Goal: Navigation & Orientation: Find specific page/section

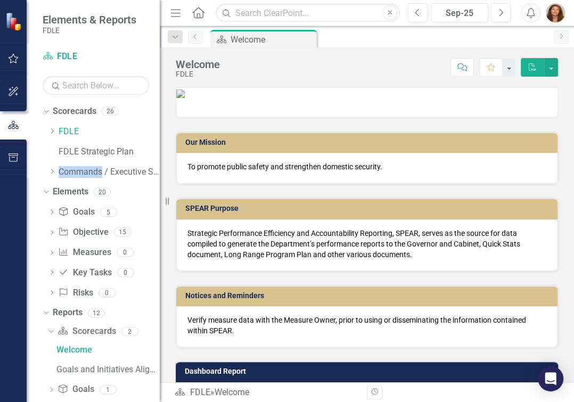
scroll to position [193, 0]
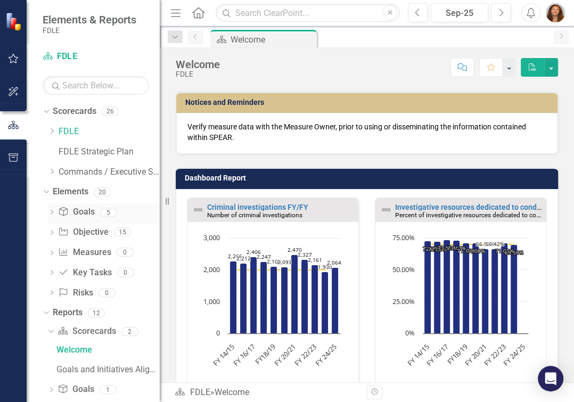
click at [51, 213] on icon "Dropdown" at bounding box center [51, 213] width 7 height 6
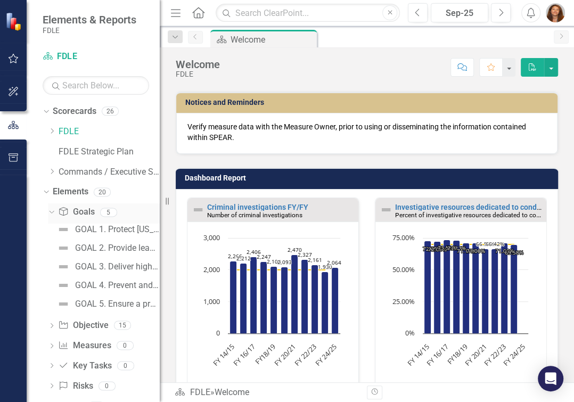
click at [51, 210] on icon "Dropdown" at bounding box center [50, 211] width 6 height 7
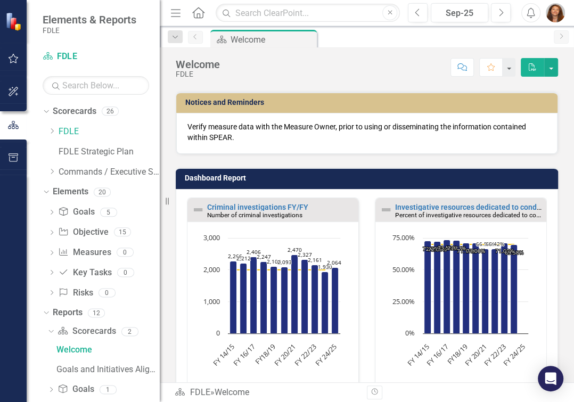
scroll to position [48, 0]
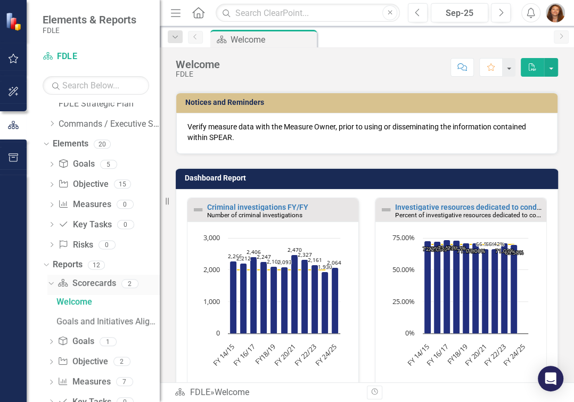
click at [47, 281] on icon "Dropdown" at bounding box center [50, 283] width 6 height 7
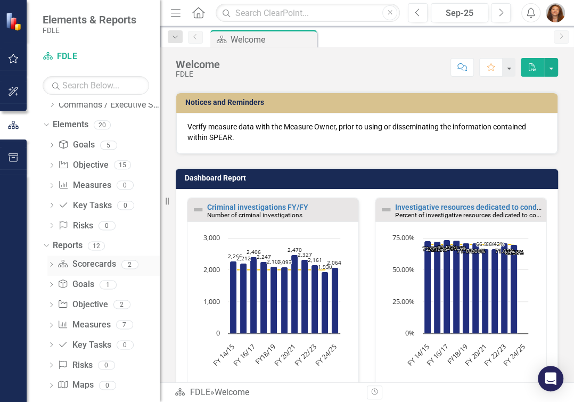
scroll to position [77, 0]
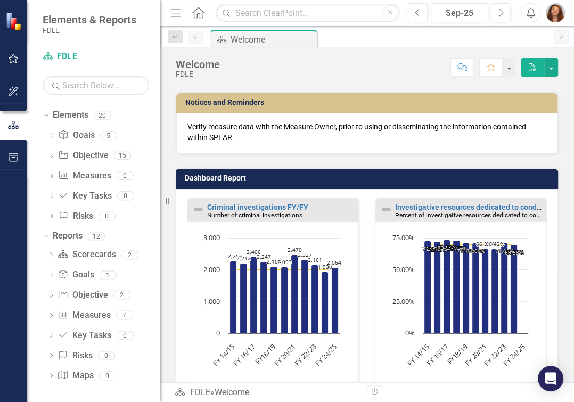
click at [47, 255] on icon "Dropdown" at bounding box center [50, 256] width 7 height 6
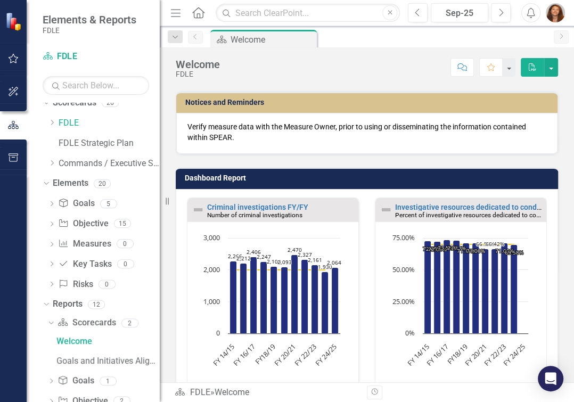
scroll to position [0, 0]
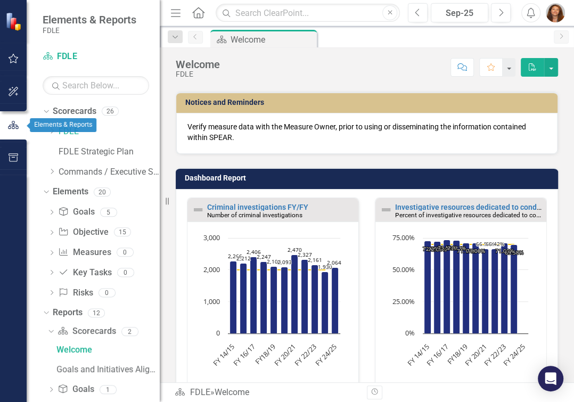
click at [12, 127] on icon "button" at bounding box center [13, 125] width 12 height 10
click at [200, 38] on icon "Previous" at bounding box center [195, 37] width 9 height 6
click at [47, 192] on icon "Dropdown" at bounding box center [45, 191] width 6 height 7
click at [48, 331] on icon "Dropdown" at bounding box center [50, 331] width 6 height 7
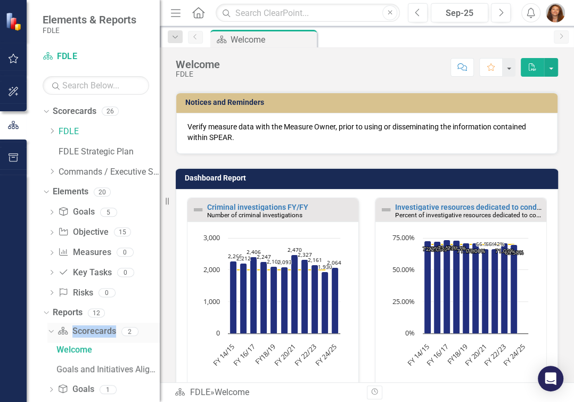
click at [48, 331] on icon "Dropdown" at bounding box center [50, 331] width 6 height 7
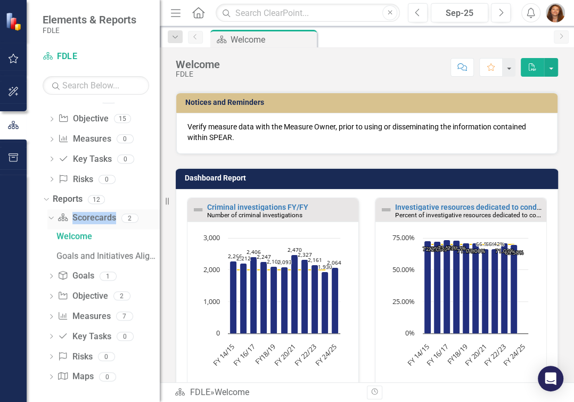
scroll to position [115, 0]
click at [50, 316] on icon "Dropdown" at bounding box center [50, 317] width 7 height 6
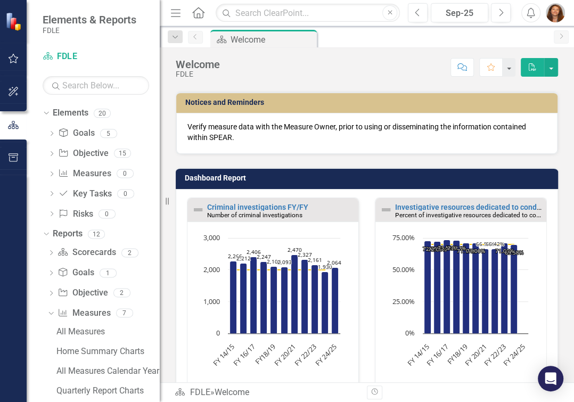
scroll to position [19, 0]
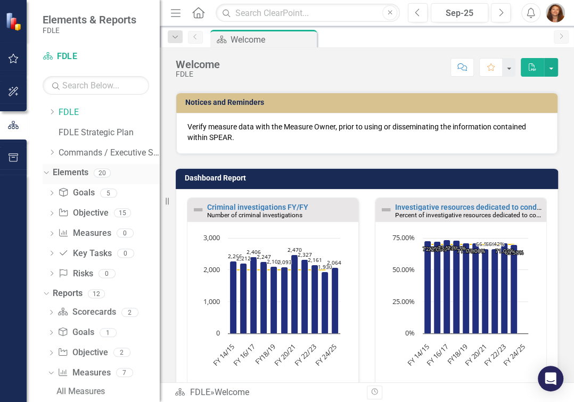
click at [45, 171] on icon "Dropdown" at bounding box center [45, 172] width 6 height 7
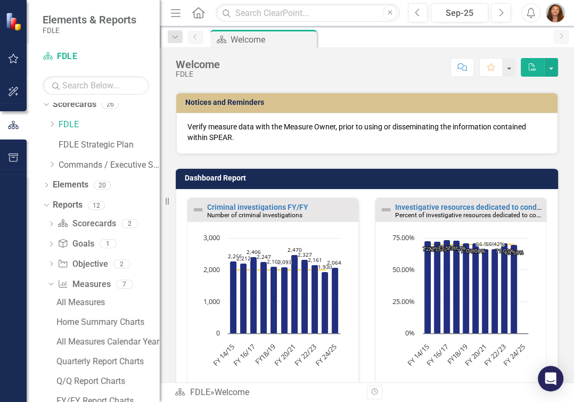
scroll to position [0, 0]
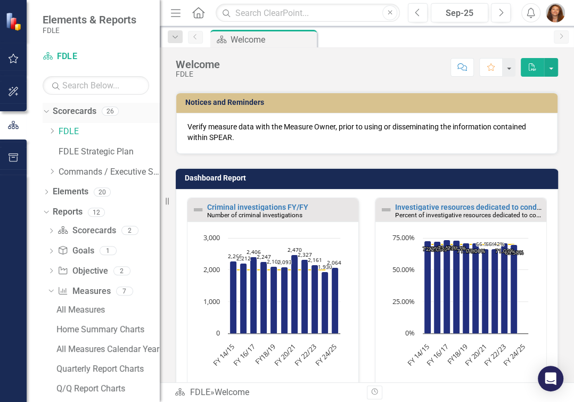
click at [44, 109] on icon "Dropdown" at bounding box center [45, 110] width 6 height 7
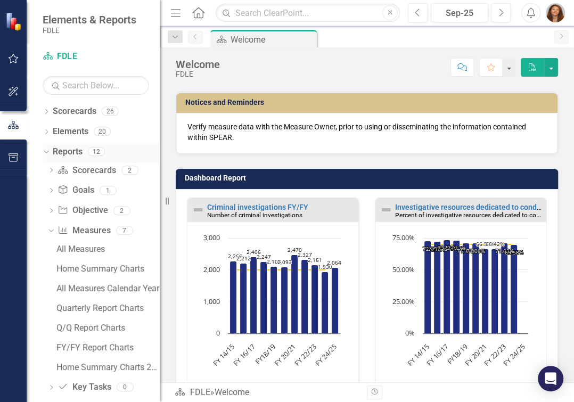
click at [45, 151] on icon "Dropdown" at bounding box center [45, 151] width 6 height 7
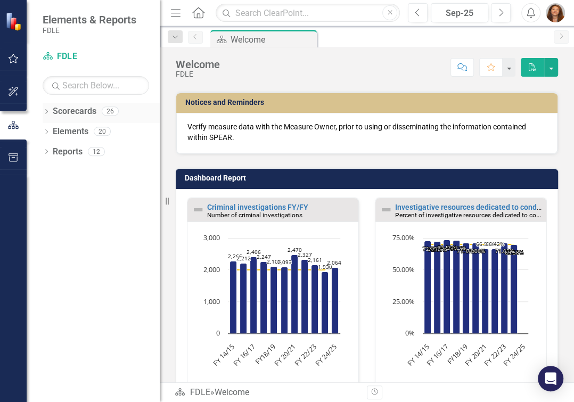
click at [45, 112] on icon "Dropdown" at bounding box center [46, 113] width 7 height 6
click at [52, 132] on icon "Dropdown" at bounding box center [52, 131] width 8 height 6
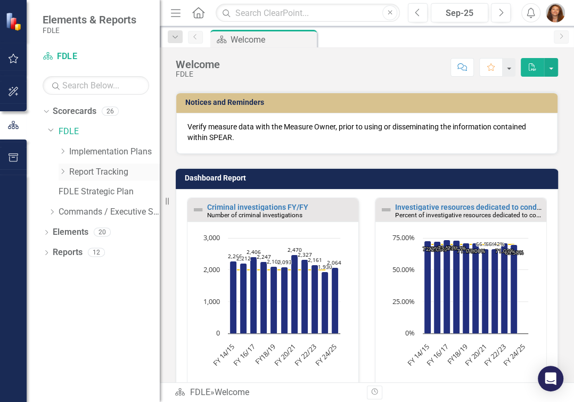
click at [62, 173] on icon "Dropdown" at bounding box center [63, 171] width 8 height 6
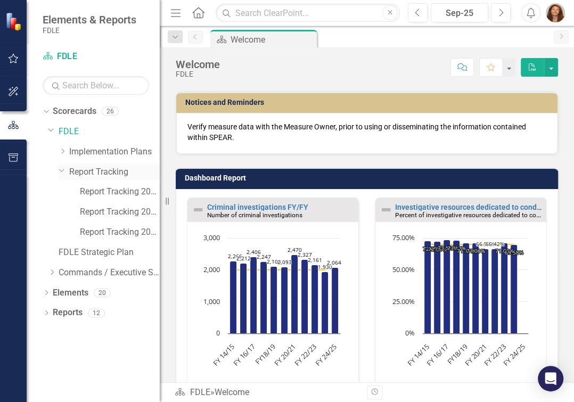
click at [63, 170] on icon "Dropdown" at bounding box center [62, 170] width 6 height 8
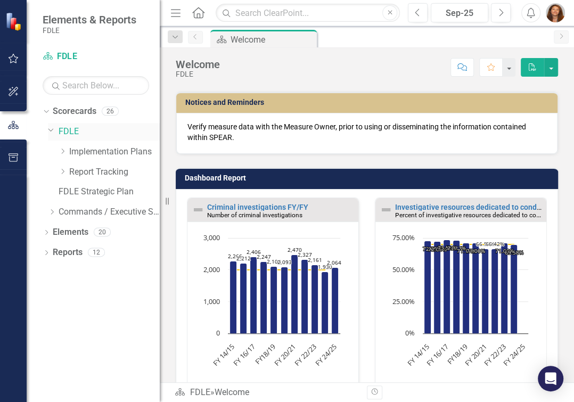
click at [51, 128] on icon "Dropdown" at bounding box center [51, 130] width 6 height 8
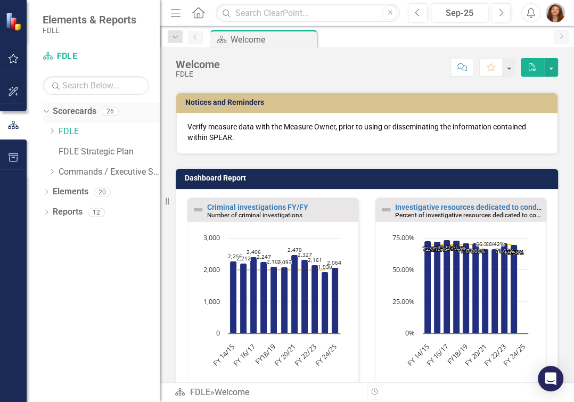
click at [43, 111] on icon "Dropdown" at bounding box center [45, 110] width 6 height 7
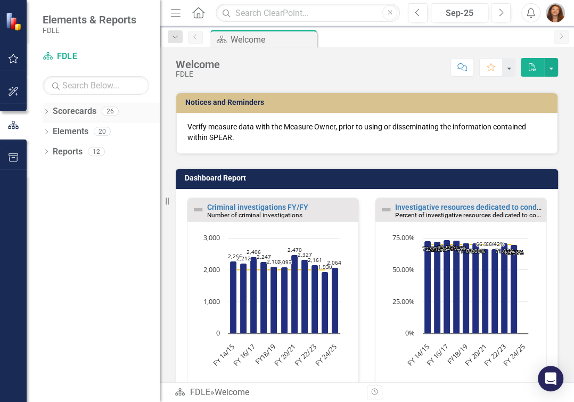
click at [46, 112] on icon "Dropdown" at bounding box center [46, 113] width 7 height 6
click at [52, 132] on icon "Dropdown" at bounding box center [52, 131] width 8 height 6
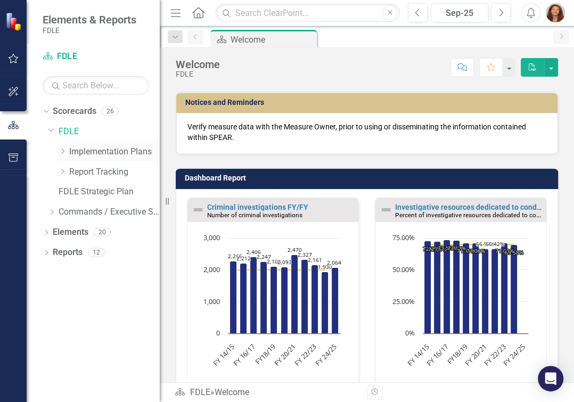
click at [62, 152] on icon "Dropdown" at bounding box center [63, 151] width 8 height 6
click at [62, 152] on div "Dropdown" at bounding box center [63, 152] width 8 height 9
click at [62, 151] on icon "Dropdown" at bounding box center [63, 151] width 8 height 6
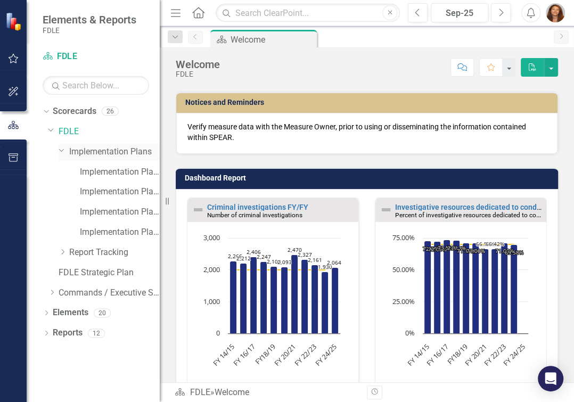
click at [62, 151] on icon "Dropdown" at bounding box center [62, 150] width 6 height 8
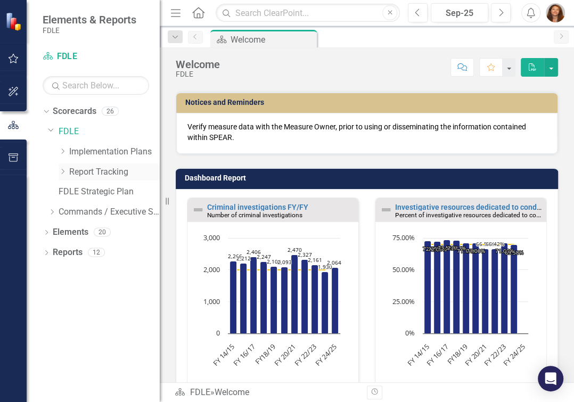
click at [62, 170] on icon "Dropdown" at bounding box center [63, 171] width 8 height 6
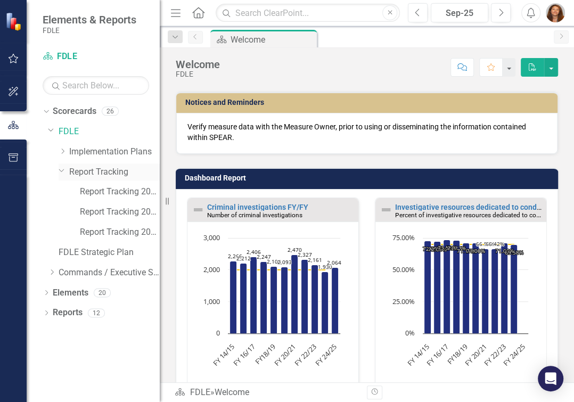
click at [62, 171] on icon "Dropdown" at bounding box center [62, 170] width 6 height 8
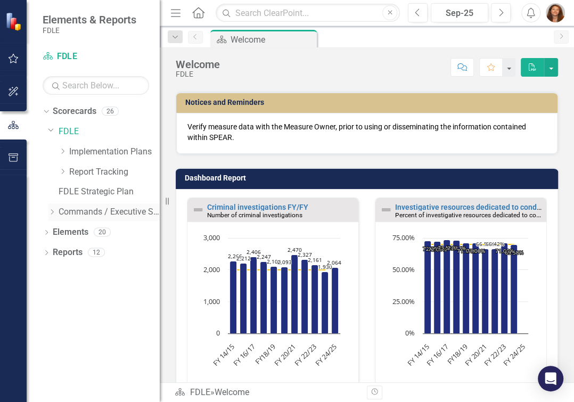
click at [50, 209] on icon "Dropdown" at bounding box center [52, 212] width 8 height 6
click at [64, 232] on icon "Dropdown" at bounding box center [63, 231] width 8 height 6
click at [72, 252] on icon "Dropdown" at bounding box center [73, 252] width 8 height 6
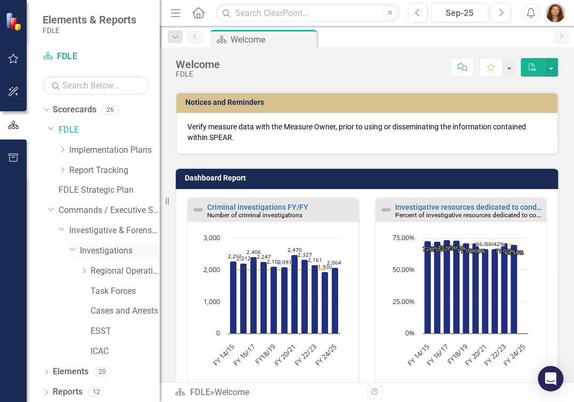
scroll to position [2, 0]
click at [84, 268] on icon "Dropdown" at bounding box center [84, 270] width 8 height 6
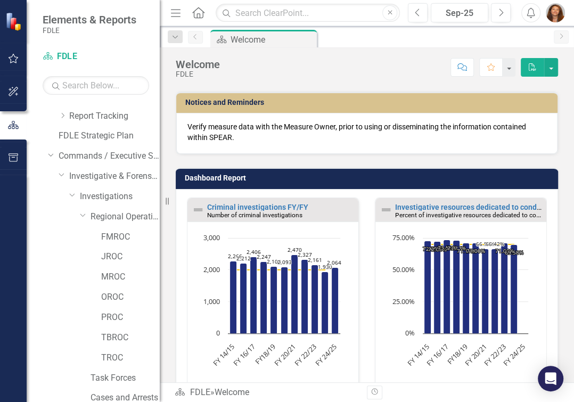
scroll to position [143, 0]
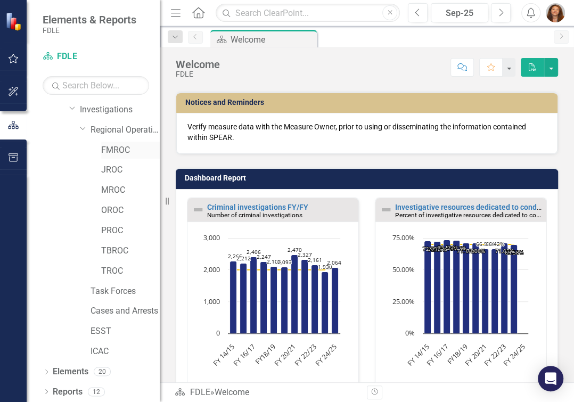
click at [121, 146] on link "FMROC" at bounding box center [130, 150] width 59 height 12
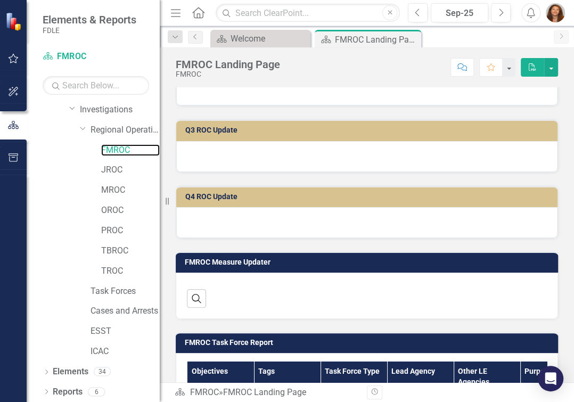
scroll to position [533, 0]
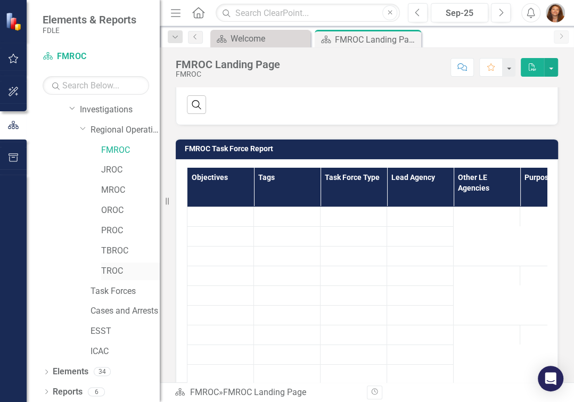
click at [111, 266] on link "TROC" at bounding box center [130, 271] width 59 height 12
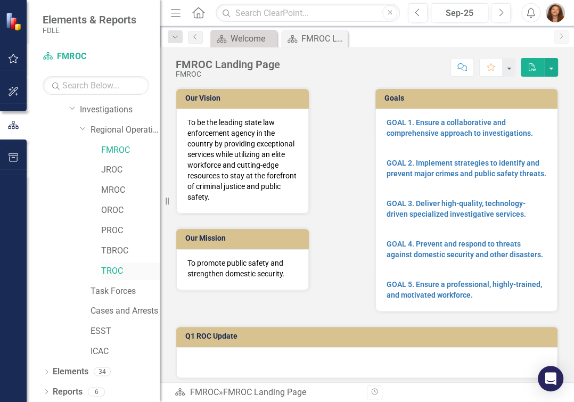
click at [111, 267] on link "TROC" at bounding box center [130, 271] width 59 height 12
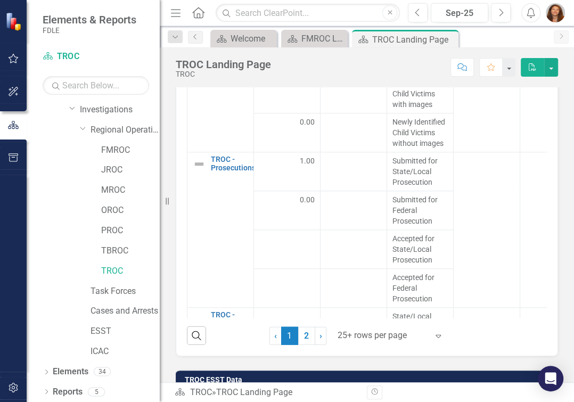
scroll to position [603, 0]
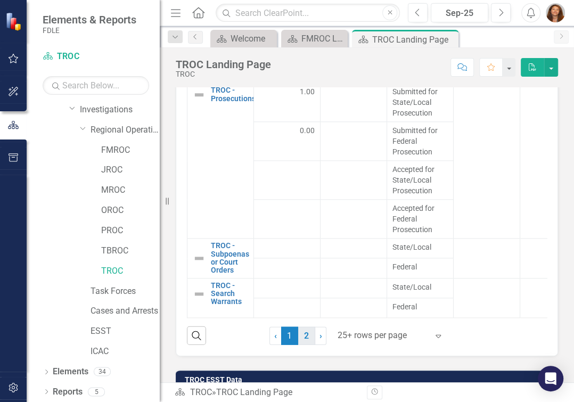
click at [303, 345] on link "2" at bounding box center [306, 336] width 17 height 18
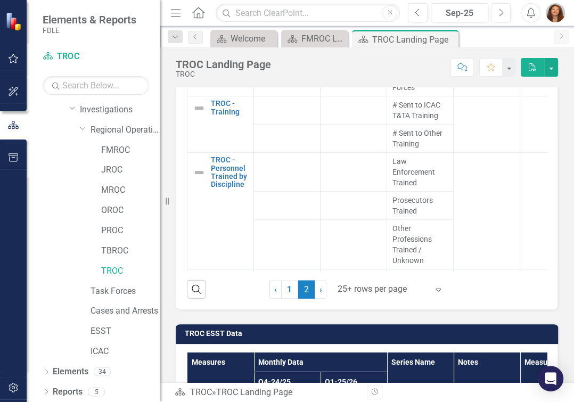
scroll to position [1415, 0]
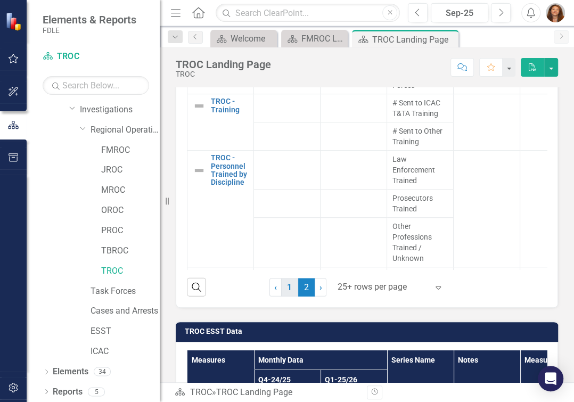
click at [283, 297] on link "1" at bounding box center [289, 288] width 17 height 18
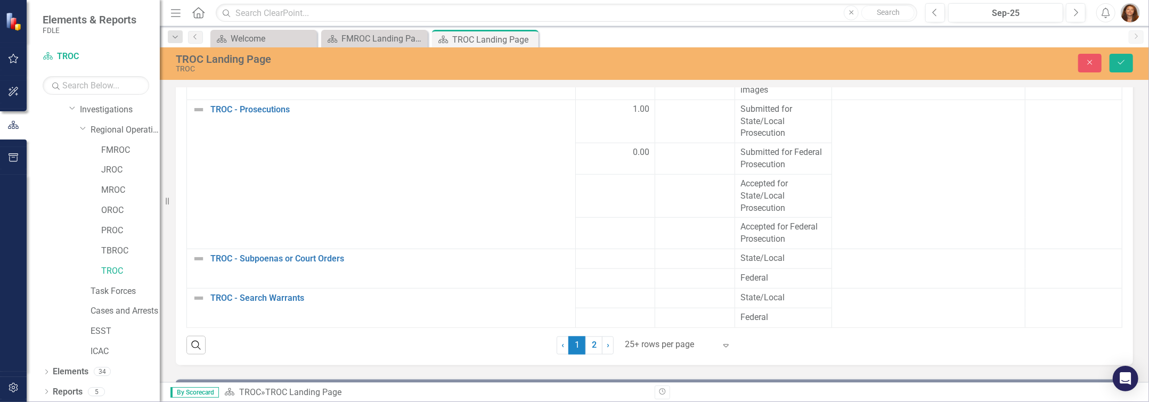
scroll to position [1309, 0]
drag, startPoint x: 603, startPoint y: 357, endPoint x: 675, endPoint y: 365, distance: 72.8
click at [574, 355] on link "› Next" at bounding box center [608, 346] width 12 height 18
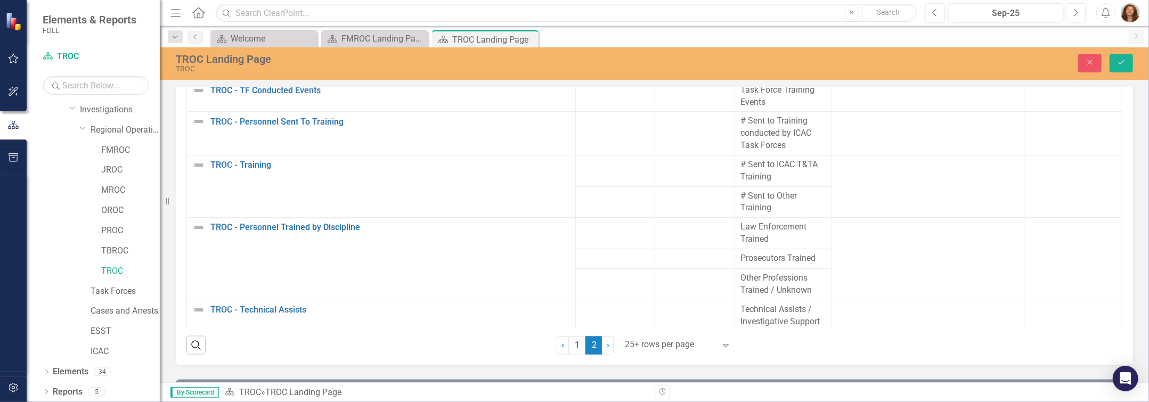
click at [574, 350] on icon "Expand" at bounding box center [726, 345] width 11 height 9
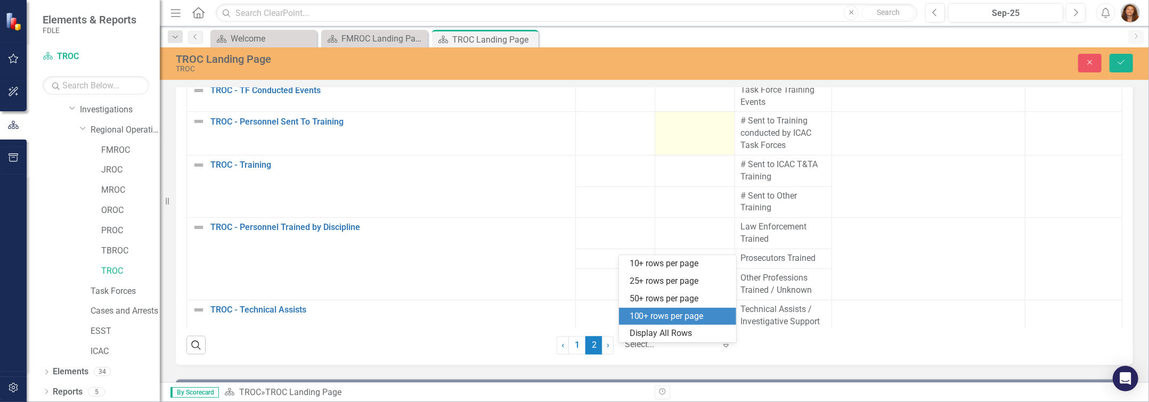
click at [574, 316] on div "100+ rows per page" at bounding box center [680, 317] width 100 height 12
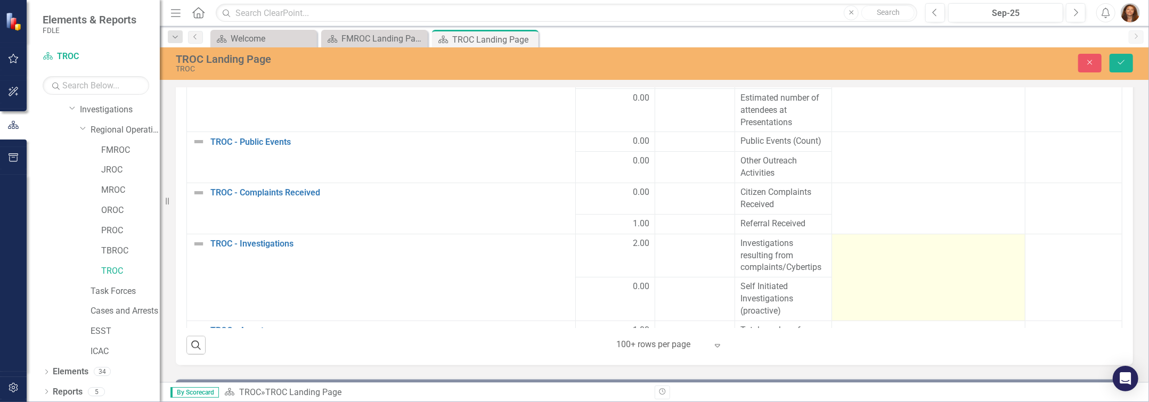
scroll to position [1261, 0]
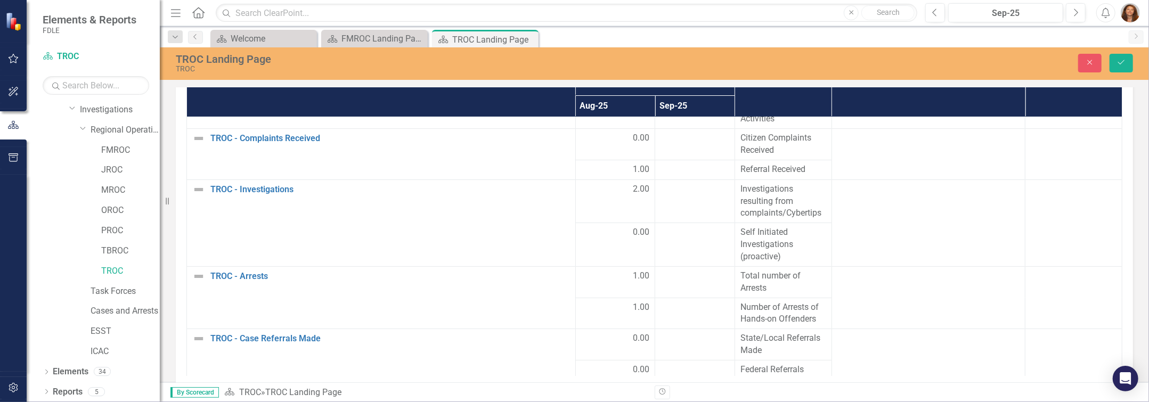
drag, startPoint x: 1115, startPoint y: 175, endPoint x: 1115, endPoint y: 186, distance: 11.2
click at [574, 183] on div "Measures Series Status Series Name Notes Measure Use Aug-25 Sep-25 TROC - Prese…" at bounding box center [654, 240] width 957 height 347
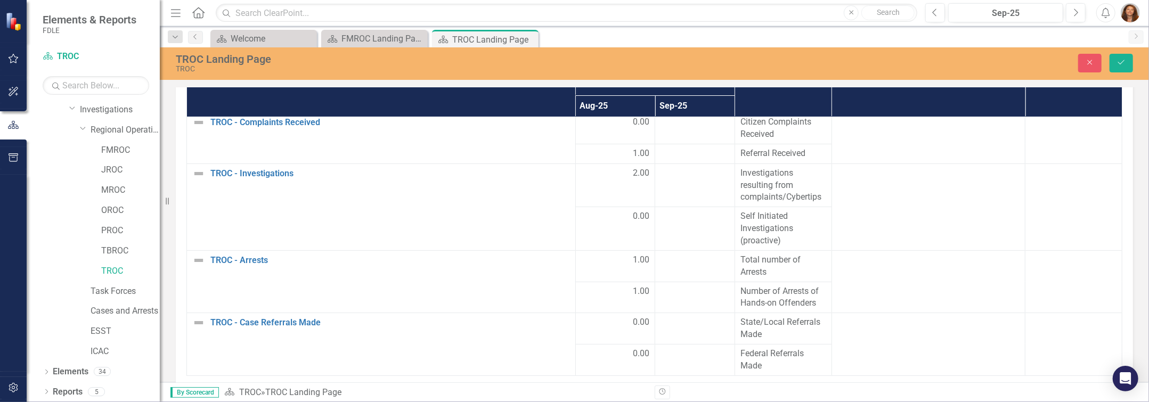
drag, startPoint x: 1115, startPoint y: 194, endPoint x: 1115, endPoint y: 234, distance: 39.4
click at [574, 234] on div "Measures Series Status Series Name Notes Measure Use Aug-25 Sep-25 TROC - Prese…" at bounding box center [654, 240] width 957 height 347
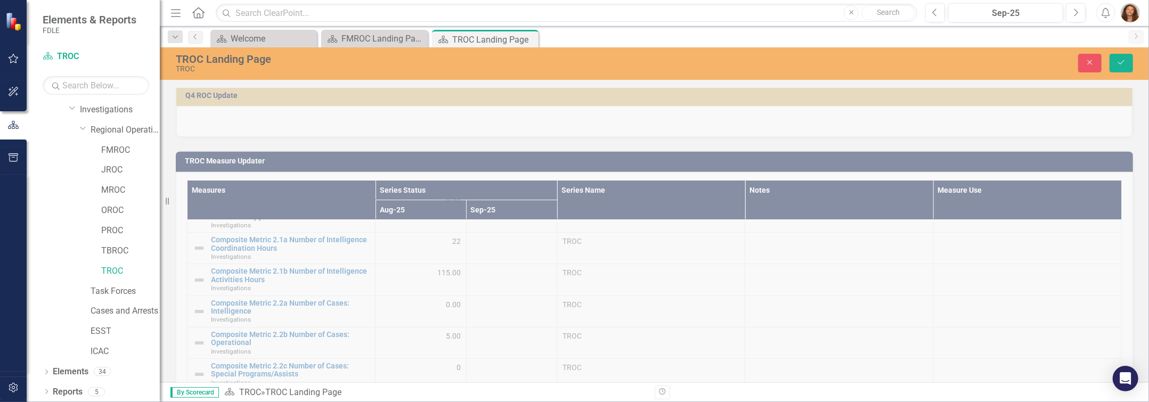
scroll to position [436, 0]
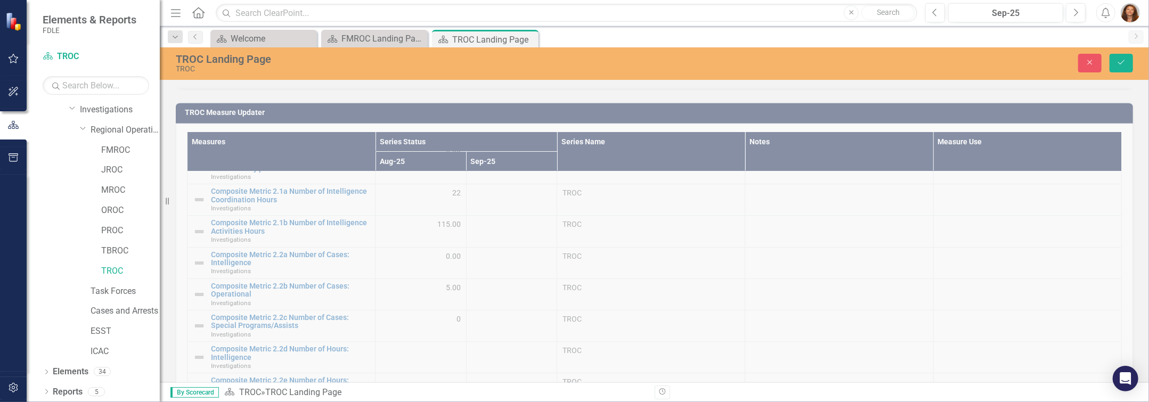
click at [574, 141] on div "TROC Measure Updater Measures Series Status Series Name Notes Measure Use Aug-2…" at bounding box center [654, 280] width 973 height 382
click at [574, 169] on div "TROC Measure Updater Measures Series Status Series Name Notes Measure Use Aug-2…" at bounding box center [654, 280] width 973 height 382
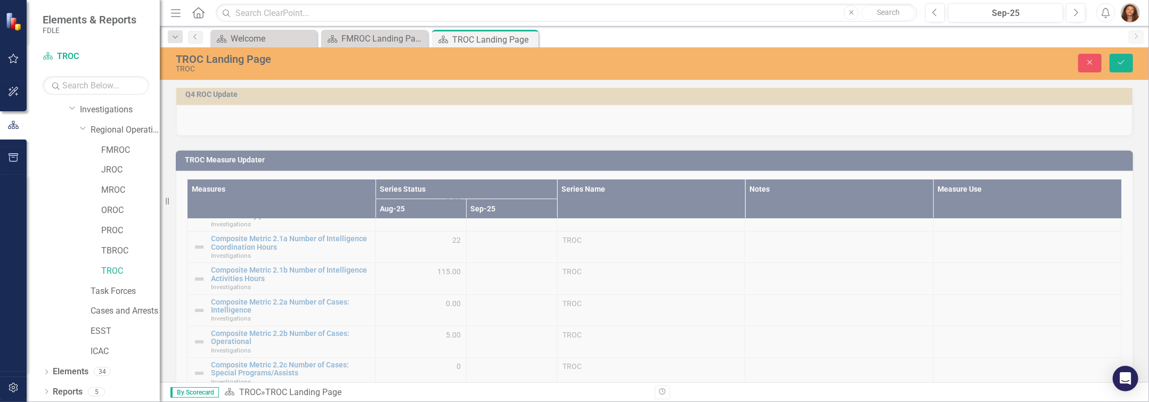
scroll to position [387, 0]
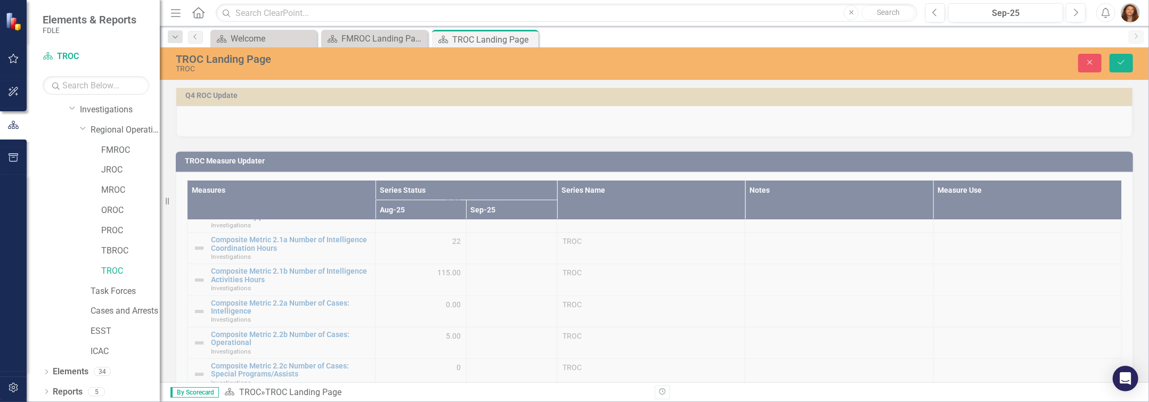
click at [574, 59] on icon "Save" at bounding box center [1121, 62] width 10 height 7
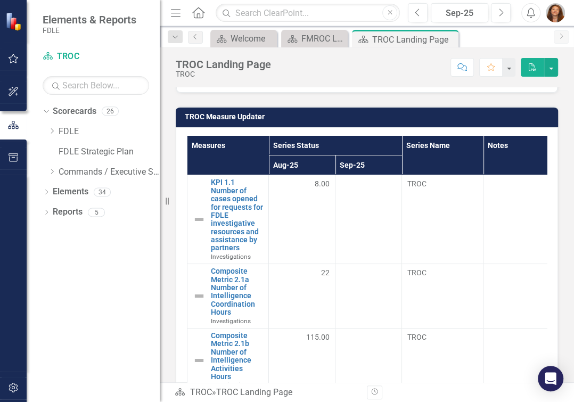
scroll to position [548, 0]
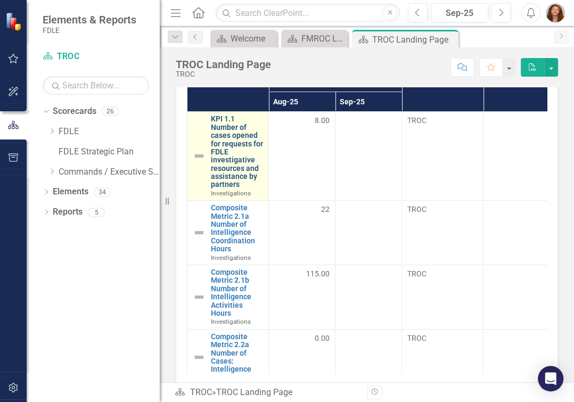
drag, startPoint x: 199, startPoint y: 125, endPoint x: 234, endPoint y: 132, distance: 36.4
click at [199, 125] on div "KPI 1.1 Number of cases opened for requests for FDLE investigative resources an…" at bounding box center [228, 156] width 70 height 82
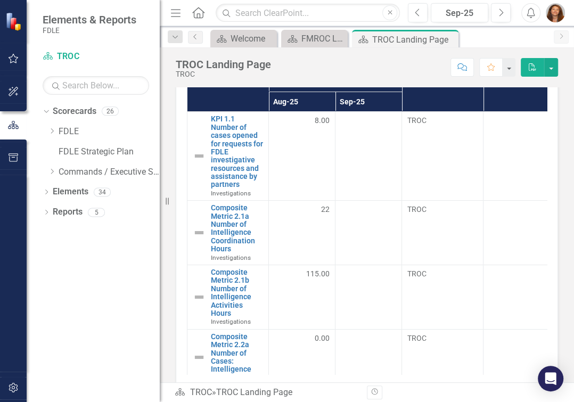
drag, startPoint x: 234, startPoint y: 132, endPoint x: 762, endPoint y: 277, distance: 547.0
click at [574, 277] on html "Elements & Reports FDLE Scorecard TROC Search Dropdown Scorecards 26 Dropdown F…" at bounding box center [287, 201] width 574 height 402
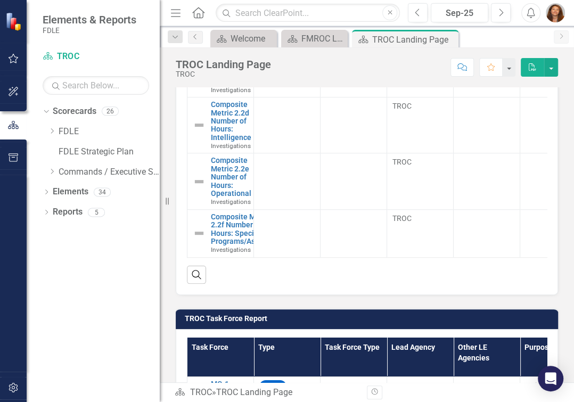
scroll to position [644, 0]
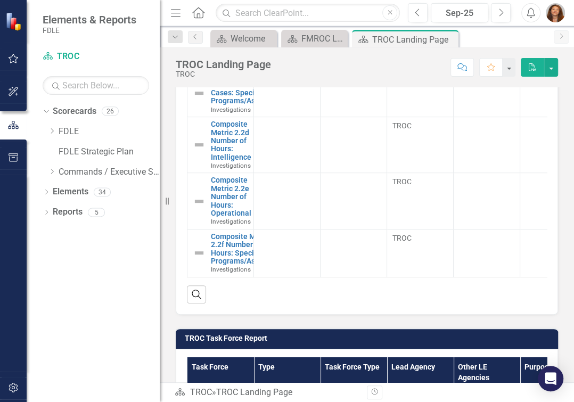
click at [541, 276] on div "Measures Series Status Series Name Notes Measure Use Aug-25 Sep-25 KPI 1.1 Numb…" at bounding box center [367, 141] width 382 height 348
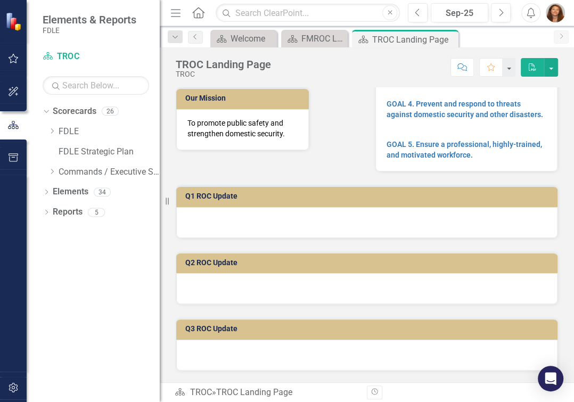
scroll to position [153, 0]
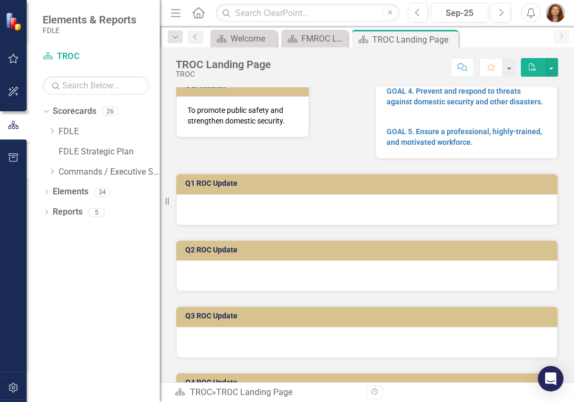
click at [216, 187] on h3 "Q1 ROC Update" at bounding box center [368, 183] width 367 height 8
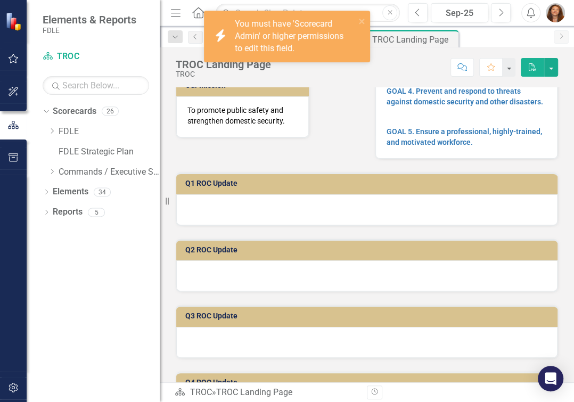
click at [227, 221] on div at bounding box center [366, 209] width 381 height 31
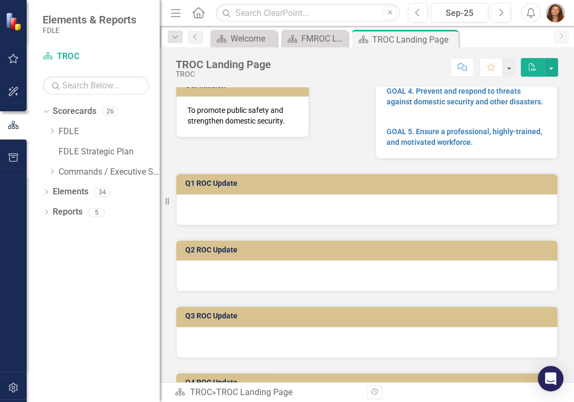
click at [203, 187] on h3 "Q1 ROC Update" at bounding box center [368, 183] width 367 height 8
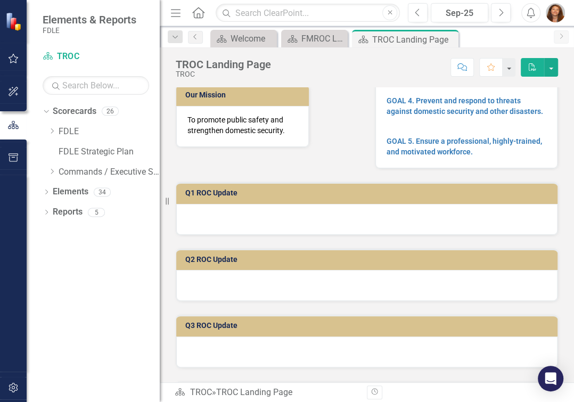
scroll to position [145, 0]
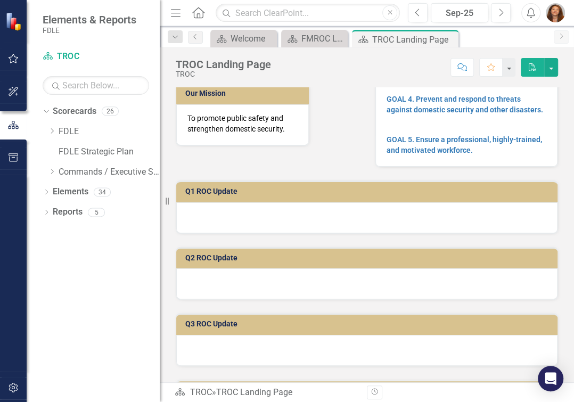
click at [202, 195] on h3 "Q1 ROC Update" at bounding box center [368, 191] width 367 height 8
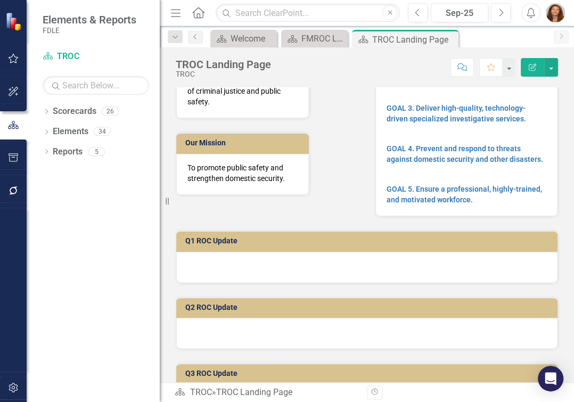
scroll to position [96, 0]
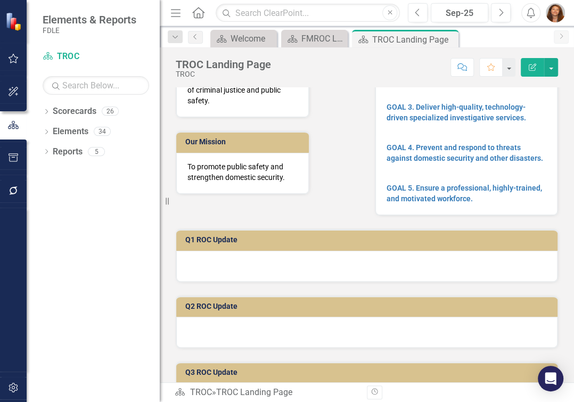
click at [222, 244] on h3 "Q1 ROC Update" at bounding box center [368, 240] width 367 height 8
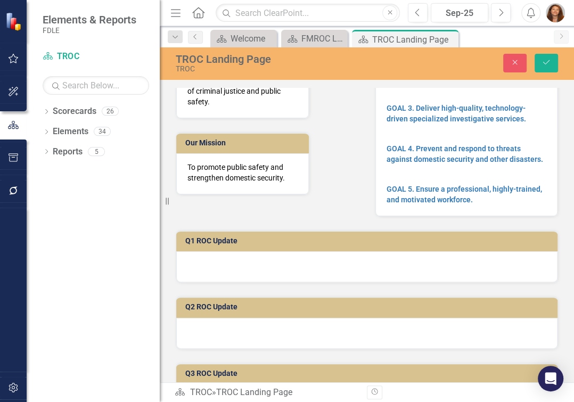
click at [222, 245] on h3 "Q1 ROC Update" at bounding box center [368, 241] width 367 height 8
click at [199, 245] on h3 "Q1 ROC Update" at bounding box center [368, 241] width 367 height 8
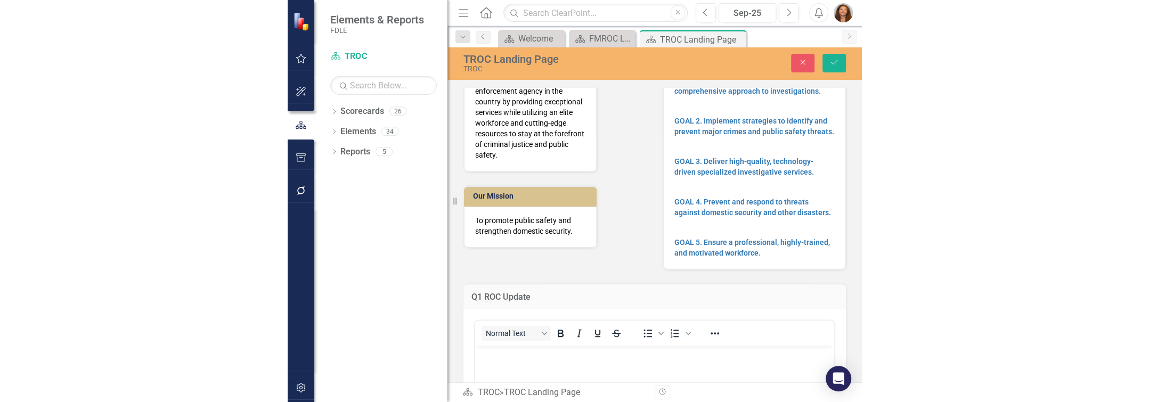
scroll to position [0, 0]
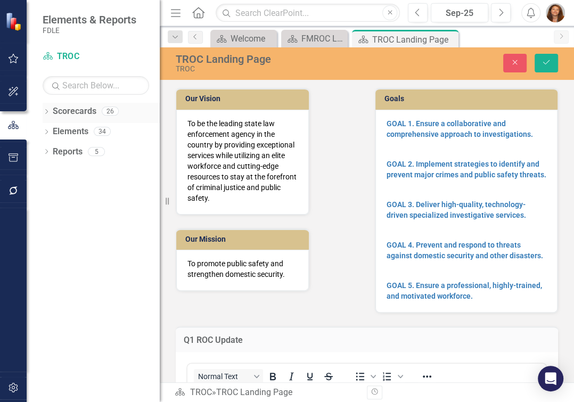
click at [46, 112] on icon "Dropdown" at bounding box center [46, 113] width 7 height 6
click at [53, 134] on icon "Dropdown" at bounding box center [52, 131] width 8 height 6
click at [53, 134] on div "Dropdown" at bounding box center [52, 131] width 8 height 9
click at [52, 133] on icon "Dropdown" at bounding box center [52, 131] width 8 height 6
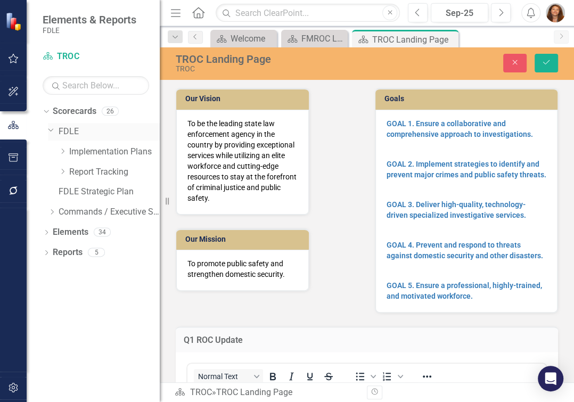
click at [51, 129] on icon "Dropdown" at bounding box center [51, 130] width 6 height 8
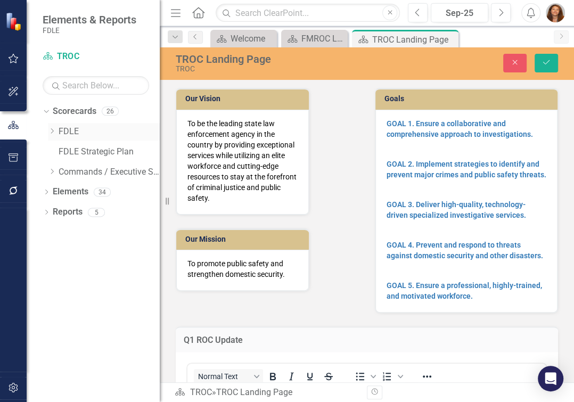
click at [51, 130] on icon "Dropdown" at bounding box center [52, 131] width 8 height 6
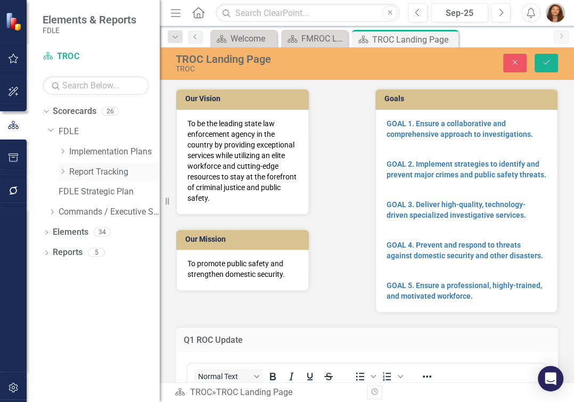
click at [64, 173] on icon "Dropdown" at bounding box center [63, 171] width 8 height 6
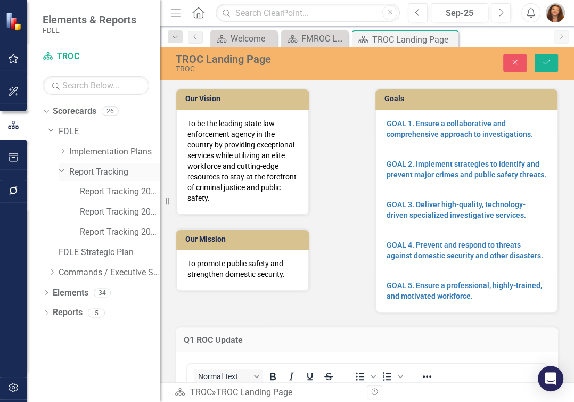
click at [59, 165] on div "Dropdown Report Tracking" at bounding box center [104, 174] width 112 height 20
click at [61, 167] on icon "Dropdown" at bounding box center [62, 170] width 6 height 8
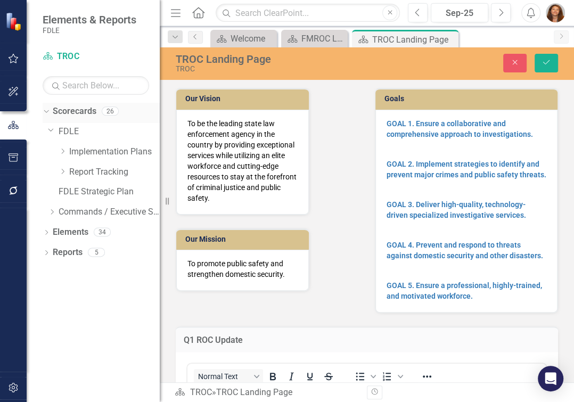
click at [46, 110] on icon "Dropdown" at bounding box center [45, 110] width 6 height 7
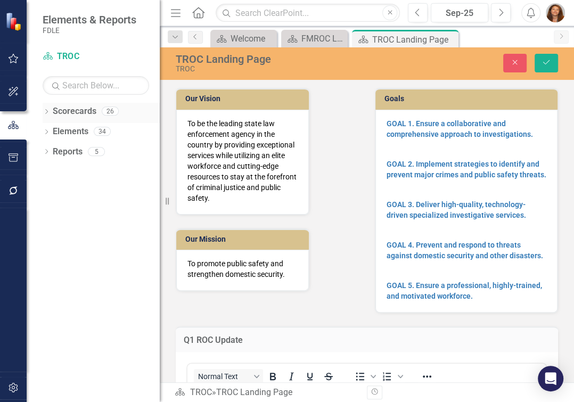
click at [43, 110] on icon "Dropdown" at bounding box center [46, 113] width 7 height 6
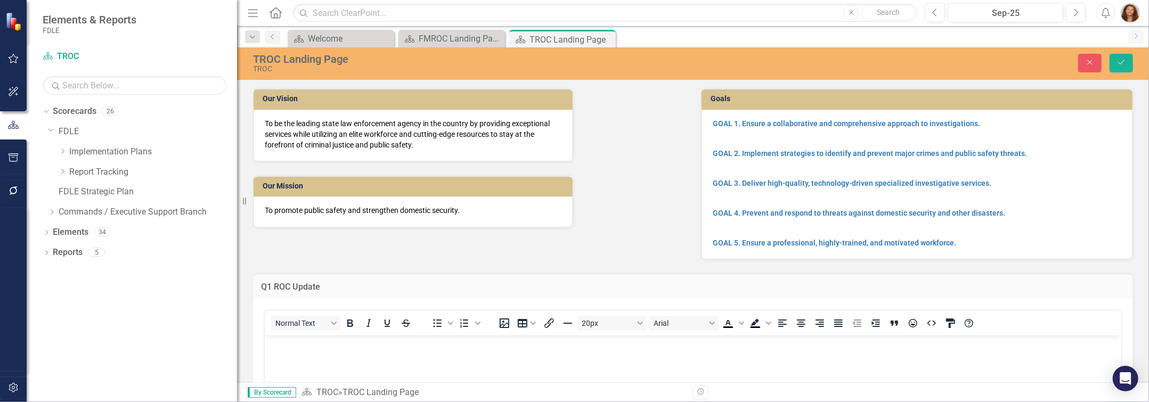
drag, startPoint x: 160, startPoint y: 180, endPoint x: 237, endPoint y: 186, distance: 77.0
click at [237, 186] on div "Resize" at bounding box center [241, 201] width 9 height 402
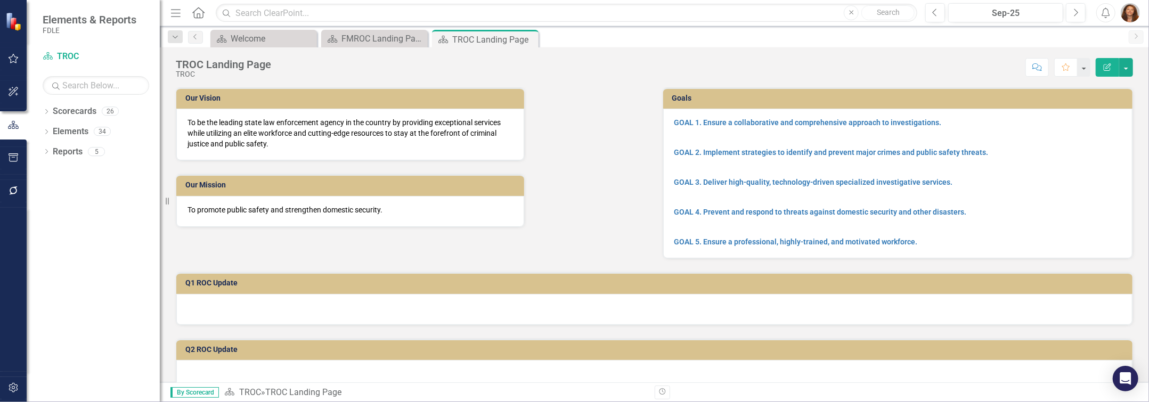
click at [209, 282] on h3 "Q1 ROC Update" at bounding box center [656, 283] width 942 height 8
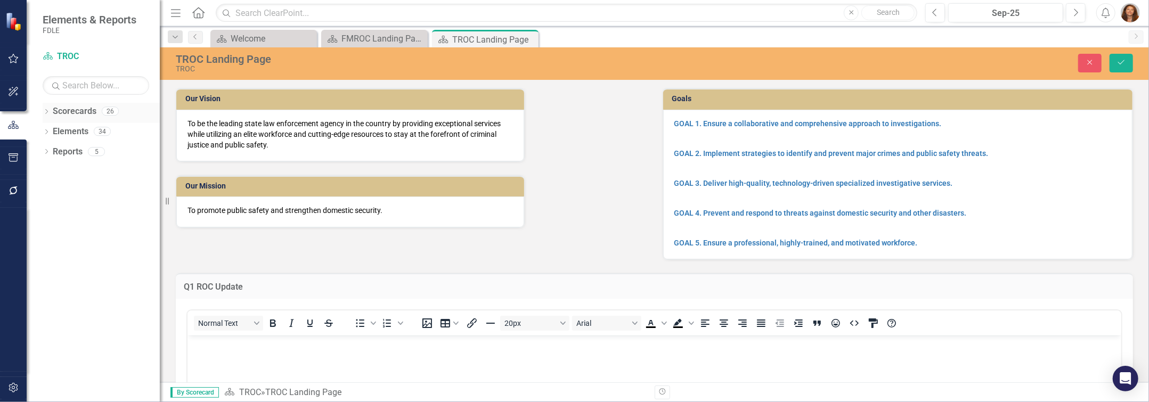
click at [46, 109] on div "Dropdown" at bounding box center [46, 112] width 7 height 9
click at [51, 172] on icon "Dropdown" at bounding box center [52, 171] width 8 height 6
click at [63, 193] on icon "Dropdown" at bounding box center [63, 192] width 8 height 6
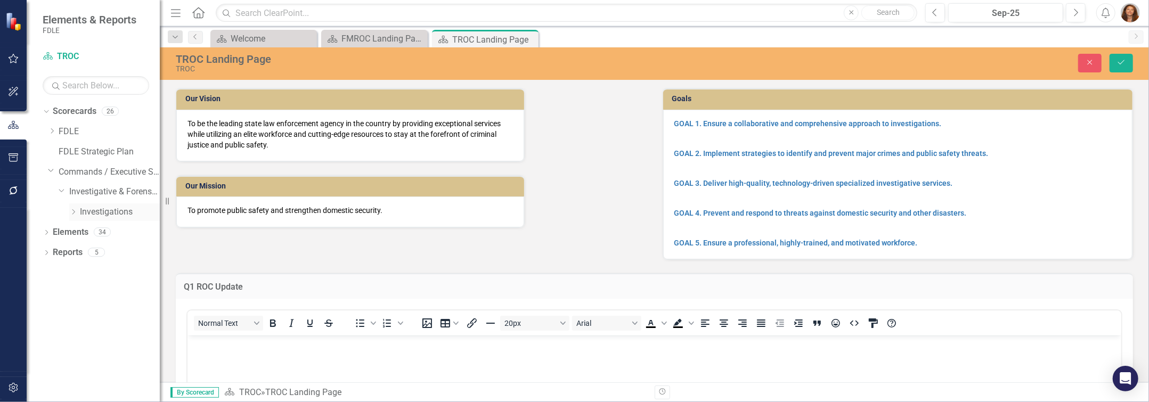
click at [73, 212] on icon "Dropdown" at bounding box center [73, 212] width 8 height 6
click at [83, 231] on icon "Dropdown" at bounding box center [84, 231] width 8 height 6
click at [85, 232] on icon at bounding box center [84, 232] width 3 height 5
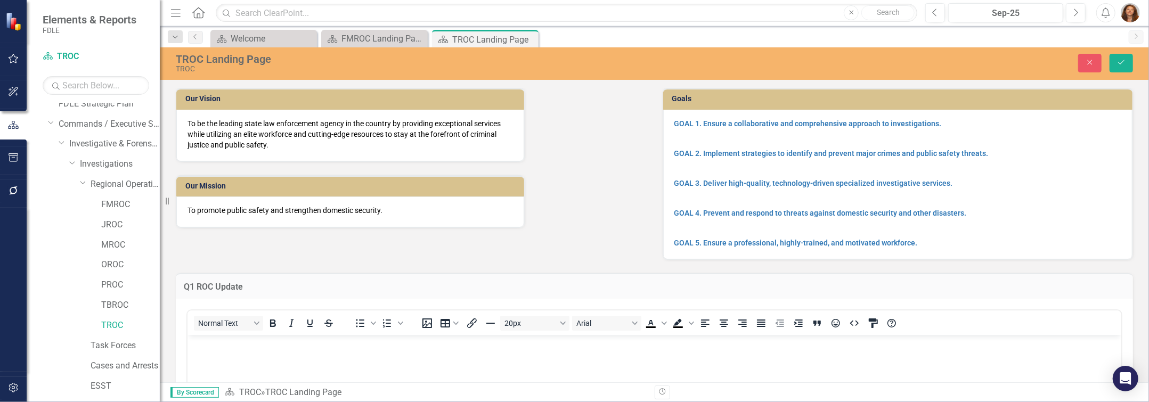
scroll to position [96, 0]
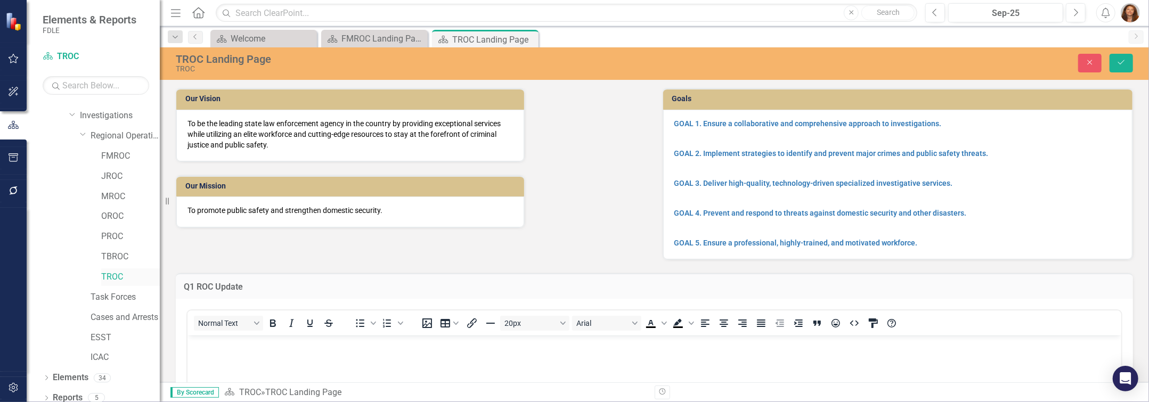
click at [105, 274] on link "TROC" at bounding box center [130, 277] width 59 height 12
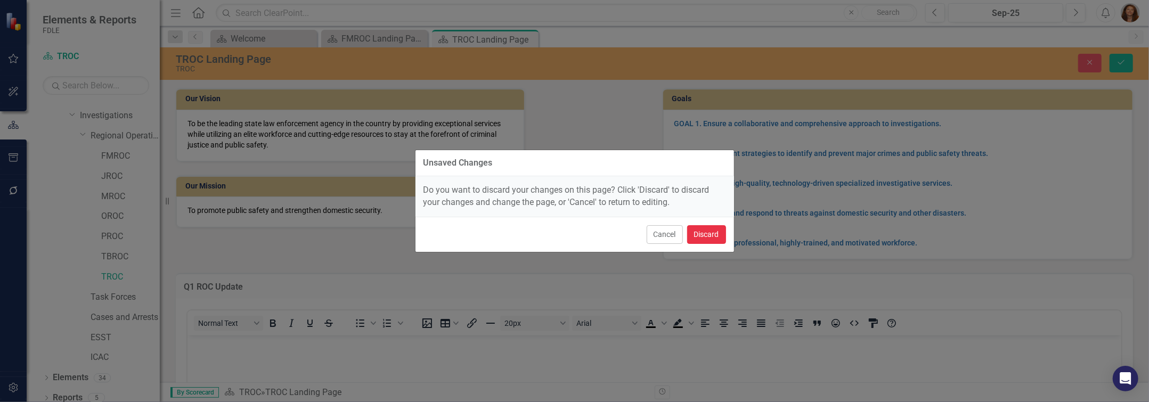
click at [698, 241] on button "Discard" at bounding box center [706, 234] width 39 height 19
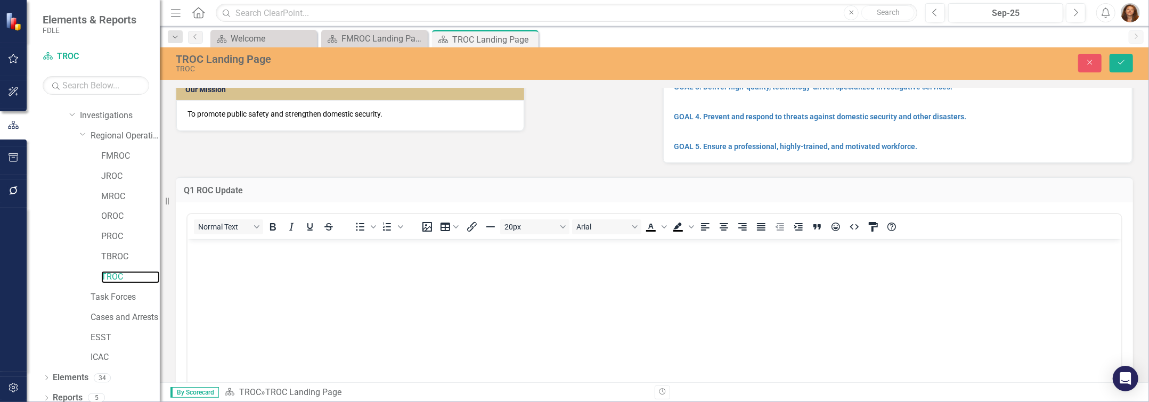
scroll to position [0, 0]
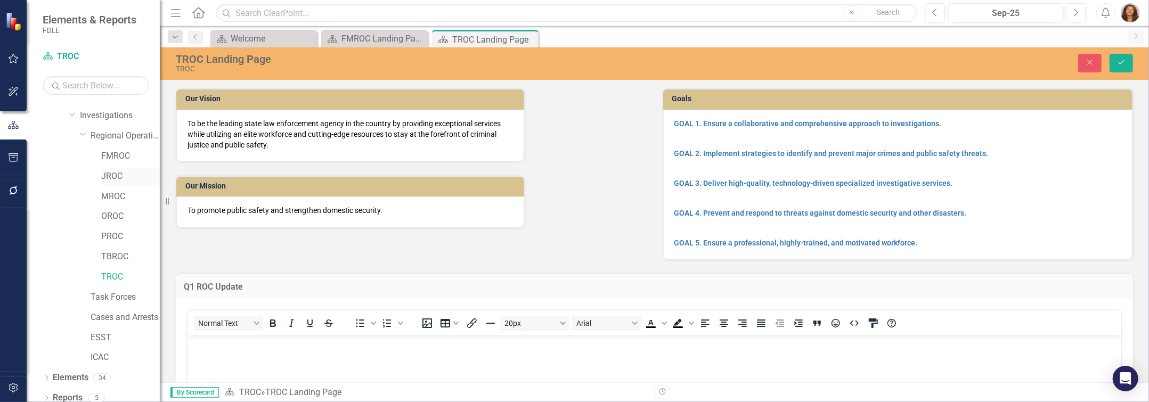
click at [105, 174] on link "JROC" at bounding box center [130, 176] width 59 height 12
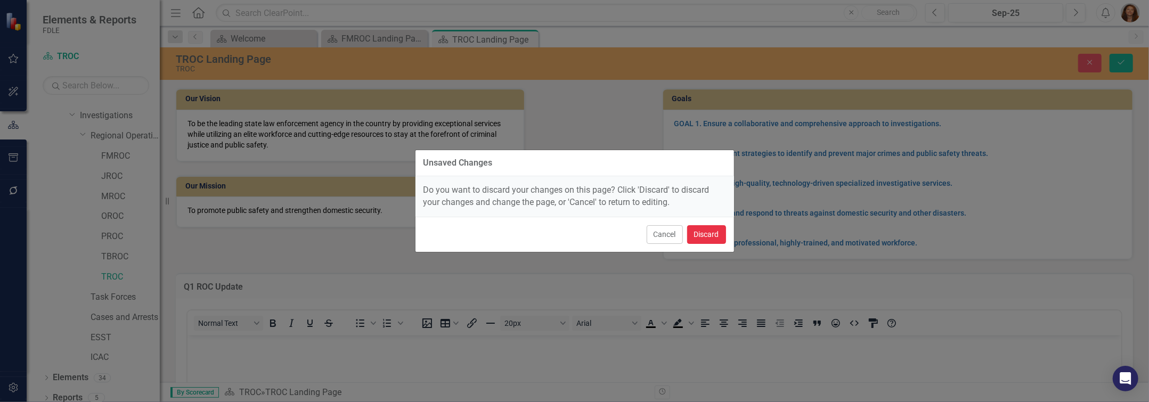
click at [695, 242] on button "Discard" at bounding box center [706, 234] width 39 height 19
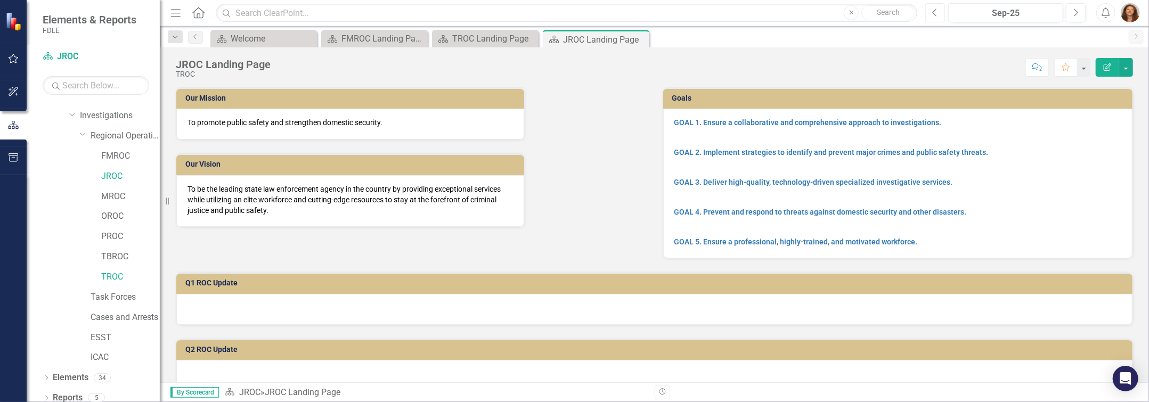
click at [934, 12] on icon "Previous" at bounding box center [935, 13] width 6 height 10
drag, startPoint x: 639, startPoint y: 39, endPoint x: 603, endPoint y: 48, distance: 37.3
click at [0, 0] on icon "Close" at bounding box center [0, 0] width 0 height 0
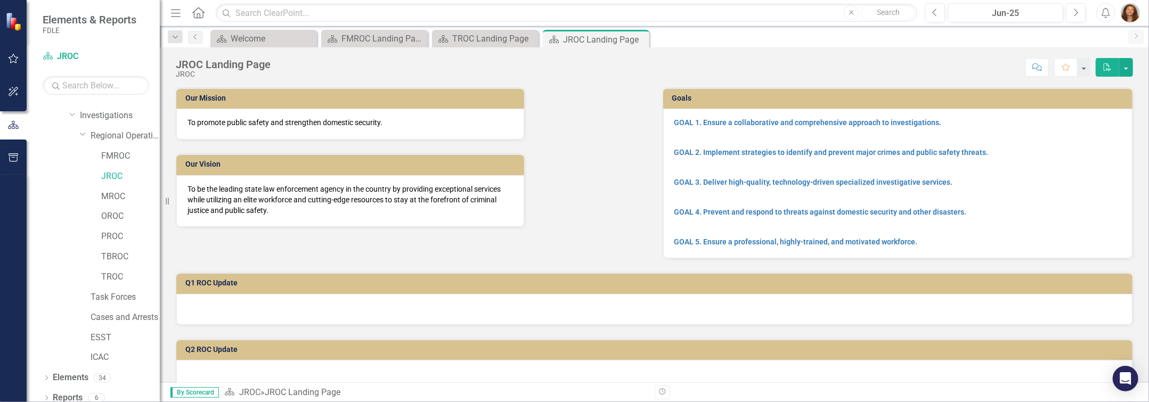
click at [640, 39] on div "Scorecard Welcome Close Scorecard FMROC Landing Page Close Scorecard TROC Landi…" at bounding box center [665, 38] width 915 height 17
